Goal: Obtain resource: Obtain resource

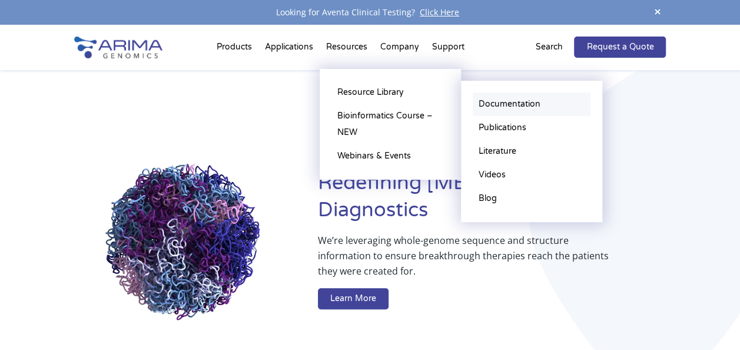
click at [496, 101] on link "Documentation" at bounding box center [532, 104] width 118 height 24
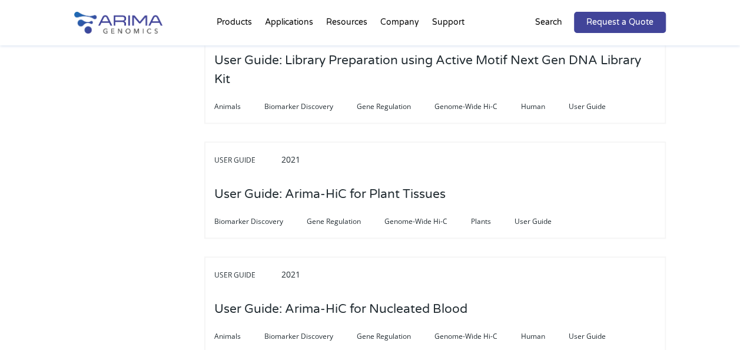
scroll to position [2938, 0]
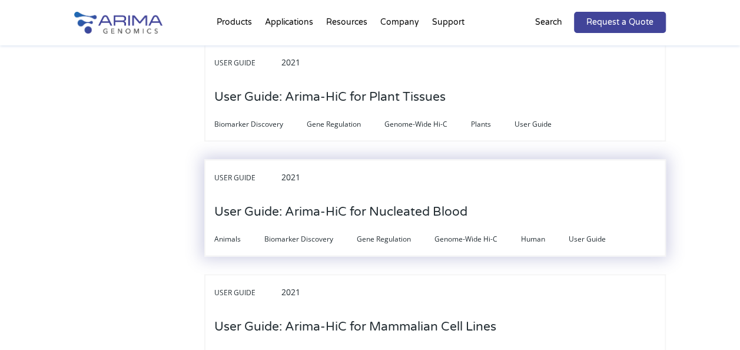
click at [466, 232] on span "Genome-Wide Hi-C" at bounding box center [478, 239] width 87 height 14
click at [439, 204] on h3 "User Guide: Arima-HiC for Nucleated Blood" at bounding box center [340, 212] width 253 height 37
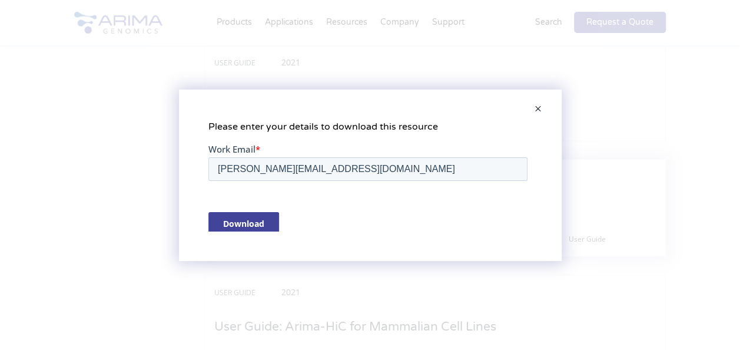
scroll to position [0, 0]
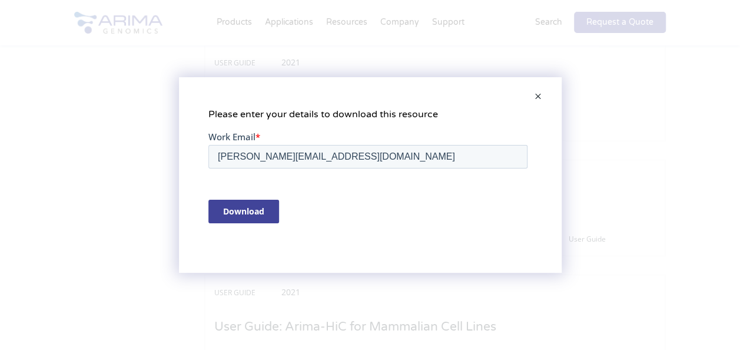
click at [227, 213] on input "Download" at bounding box center [243, 211] width 71 height 24
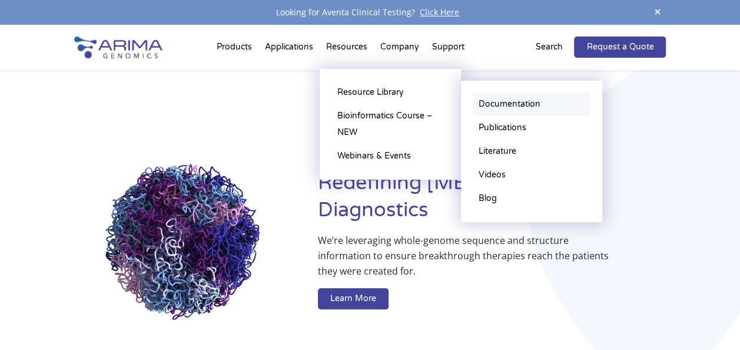
click at [504, 100] on link "Documentation" at bounding box center [532, 104] width 118 height 24
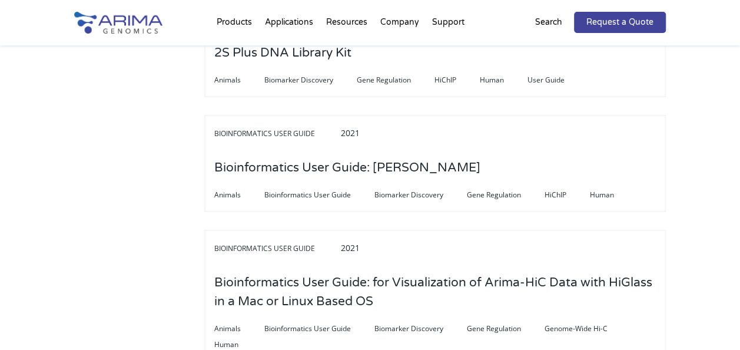
scroll to position [2010, 0]
